Goal: Transaction & Acquisition: Purchase product/service

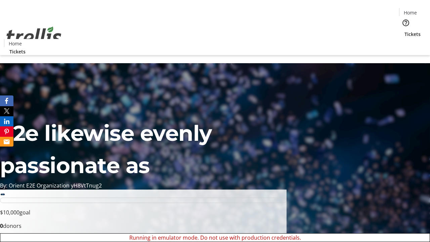
click at [404, 31] on span "Tickets" at bounding box center [412, 34] width 16 height 7
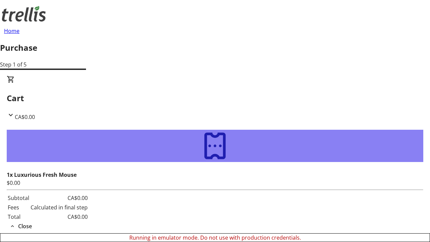
type input "[PERSON_NAME][EMAIL_ADDRESS][DOMAIN_NAME]"
type input "[PERSON_NAME]"
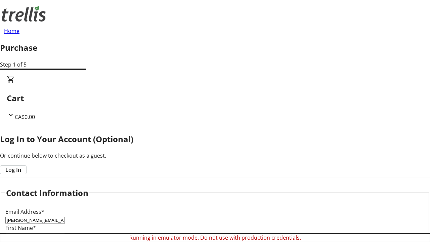
type input "[PERSON_NAME]"
